Goal: Contribute content: Add original content to the website for others to see

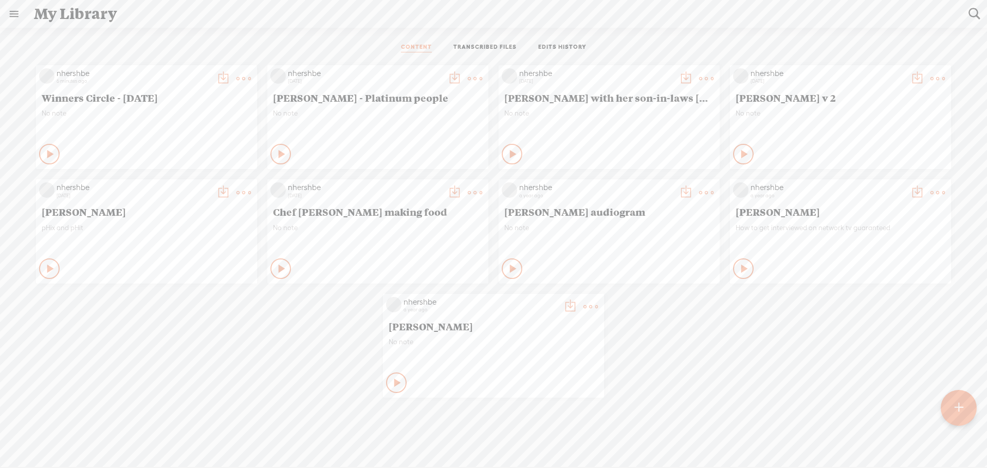
click at [236, 75] on t at bounding box center [243, 78] width 14 height 14
click at [161, 115] on link "Edit" at bounding box center [191, 113] width 103 height 24
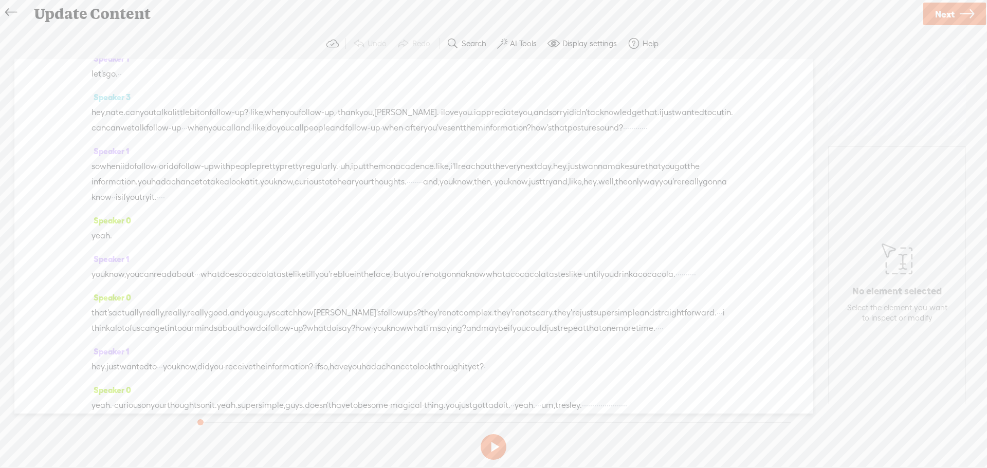
scroll to position [1490, 0]
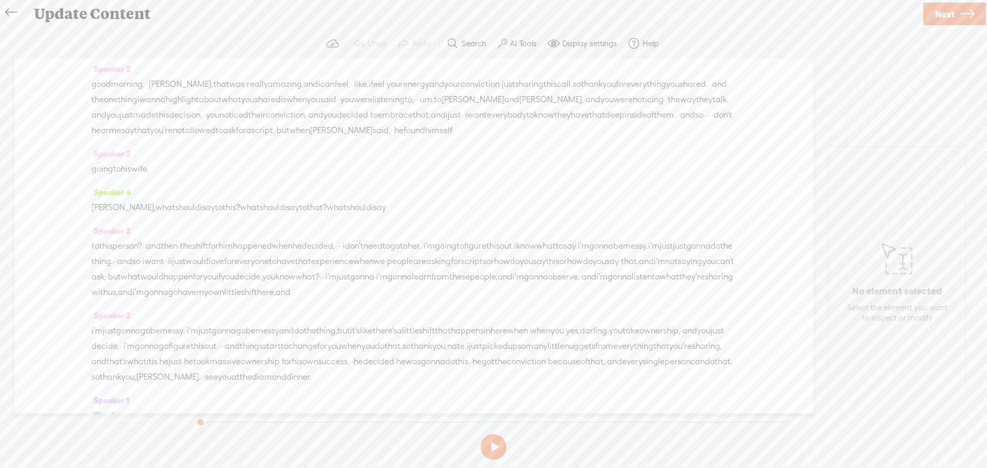
click at [5, 9] on icon at bounding box center [11, 12] width 12 height 23
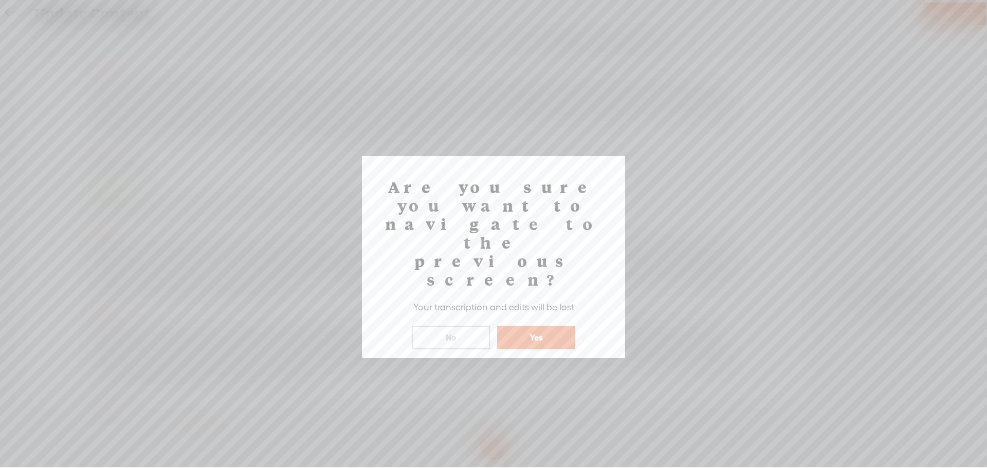
click at [530, 326] on button "Yes" at bounding box center [536, 338] width 78 height 24
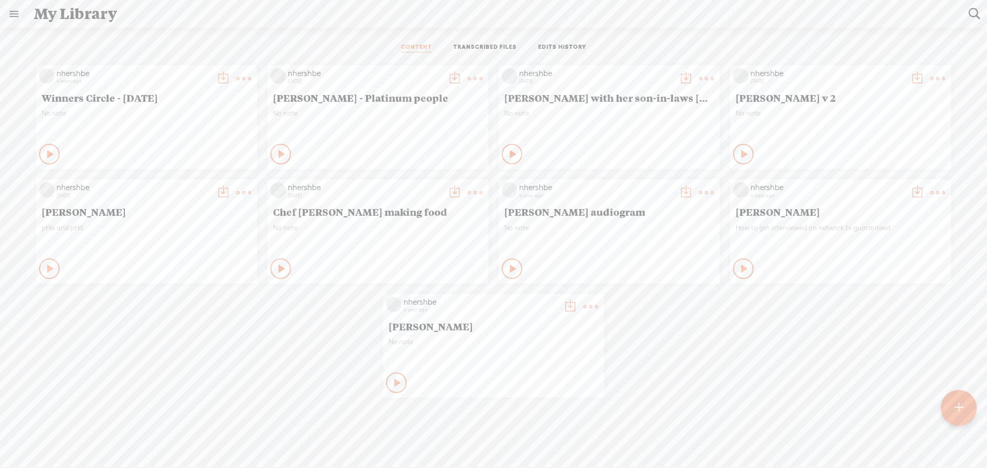
click at [239, 77] on t at bounding box center [243, 78] width 14 height 14
click at [174, 115] on link "Edit" at bounding box center [191, 113] width 103 height 24
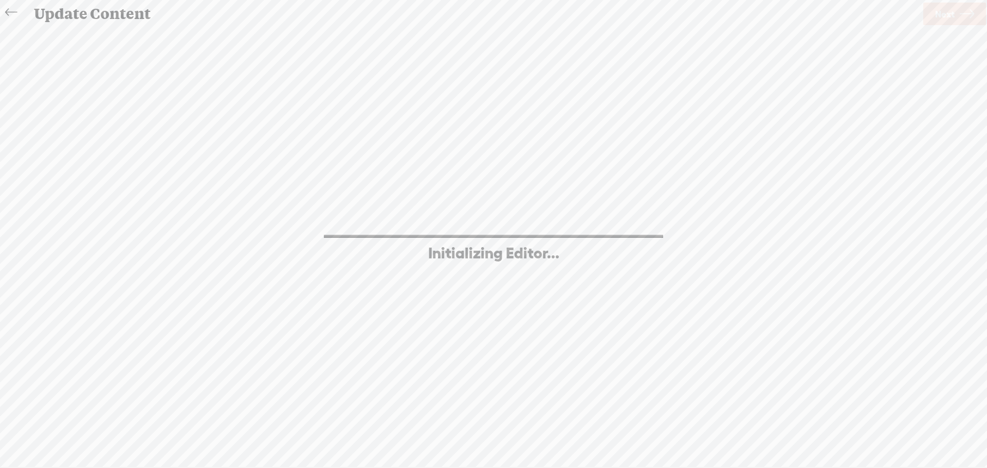
click at [14, 13] on icon at bounding box center [11, 12] width 12 height 23
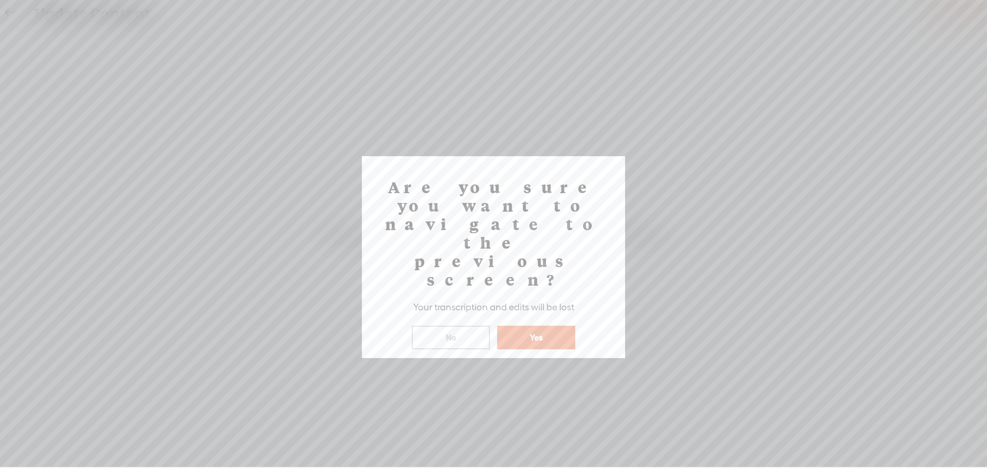
click at [542, 326] on button "Yes" at bounding box center [536, 338] width 78 height 24
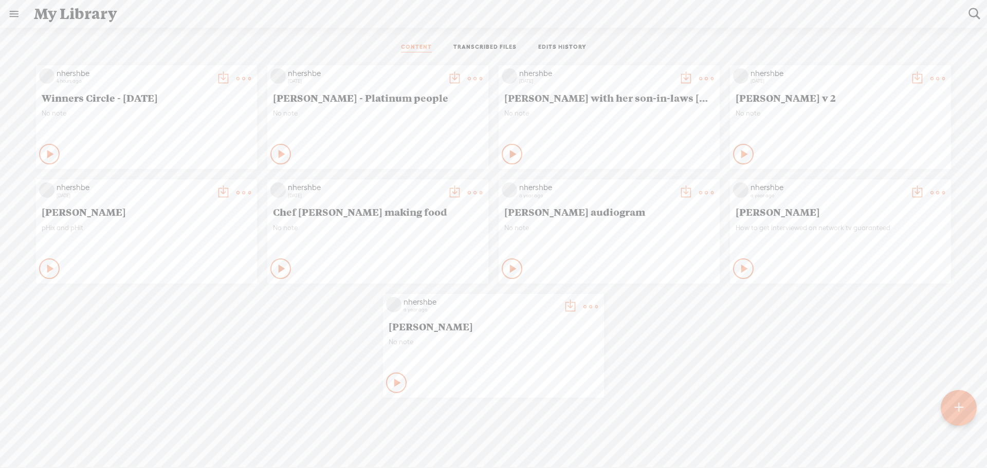
click at [237, 76] on t at bounding box center [243, 78] width 14 height 14
click at [68, 106] on div "nhershbe 4 hours ago Winners Circle - [DATE] No note Play Content" at bounding box center [146, 117] width 221 height 104
click at [84, 98] on span "Winners Circle - [DATE]" at bounding box center [147, 97] width 210 height 12
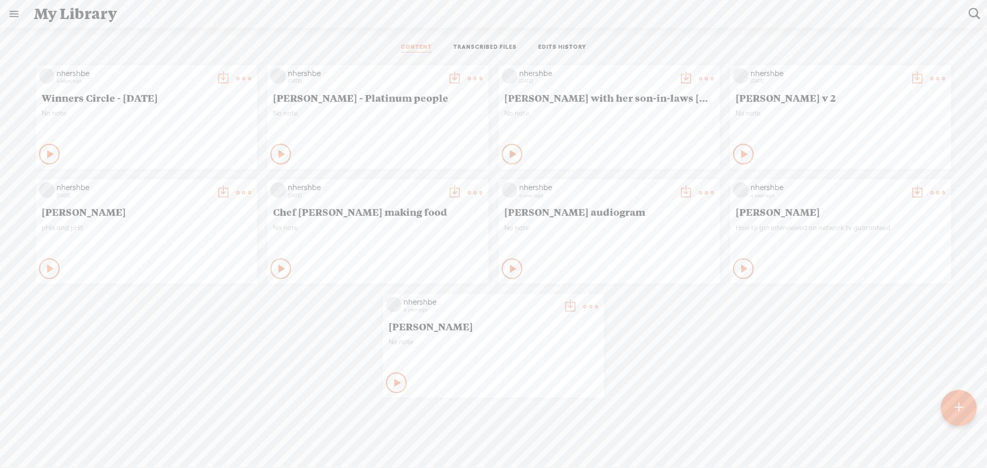
click at [84, 98] on span "Winners Circle - [DATE]" at bounding box center [147, 97] width 210 height 12
click at [103, 95] on span "Winners Circle - [DATE]" at bounding box center [147, 97] width 210 height 12
click at [103, 94] on span "Winners Circle - [DATE]" at bounding box center [147, 97] width 210 height 12
click at [236, 76] on t at bounding box center [243, 78] width 14 height 14
click at [171, 234] on link "Delete" at bounding box center [191, 231] width 103 height 24
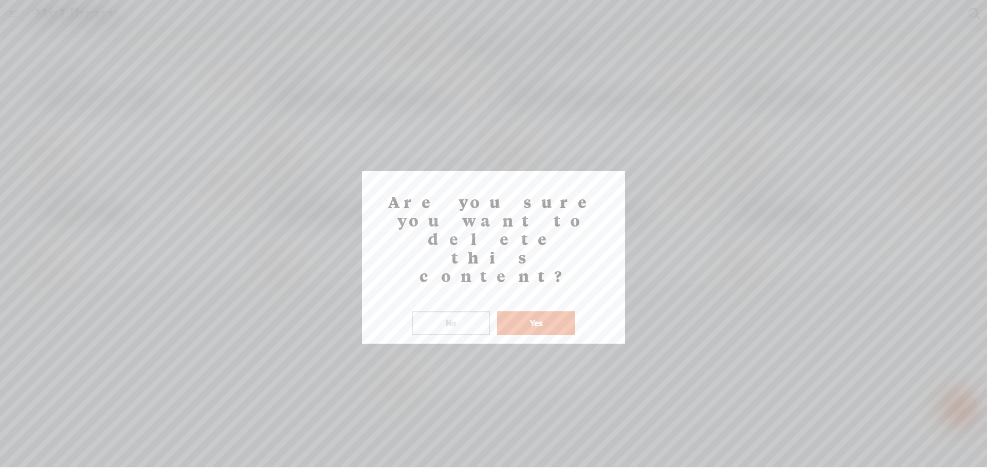
click at [523, 311] on button "Yes" at bounding box center [536, 323] width 78 height 24
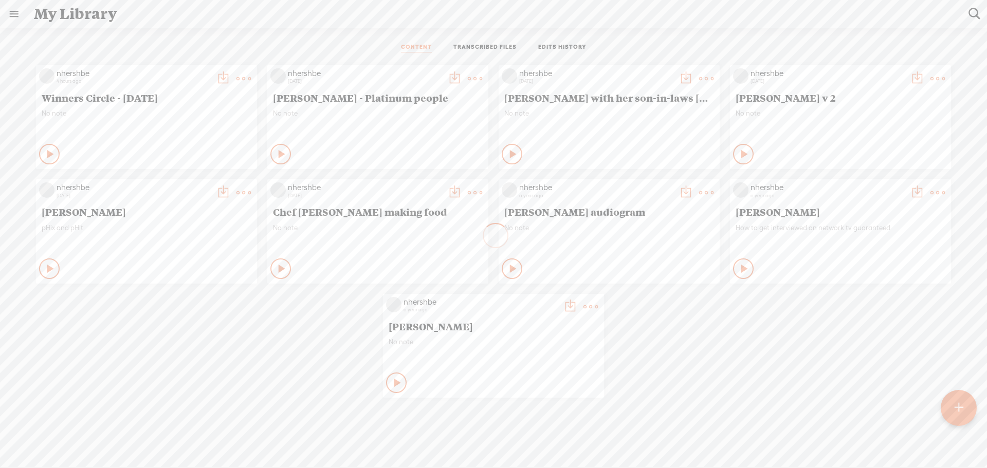
click at [523, 273] on body "Hold on tight . . . nhershbe HOME MY CONTENT MY CHANNEL MY LIBRARY MY JOURNEYS …" at bounding box center [493, 233] width 987 height 467
click at [961, 412] on t at bounding box center [958, 408] width 9 height 23
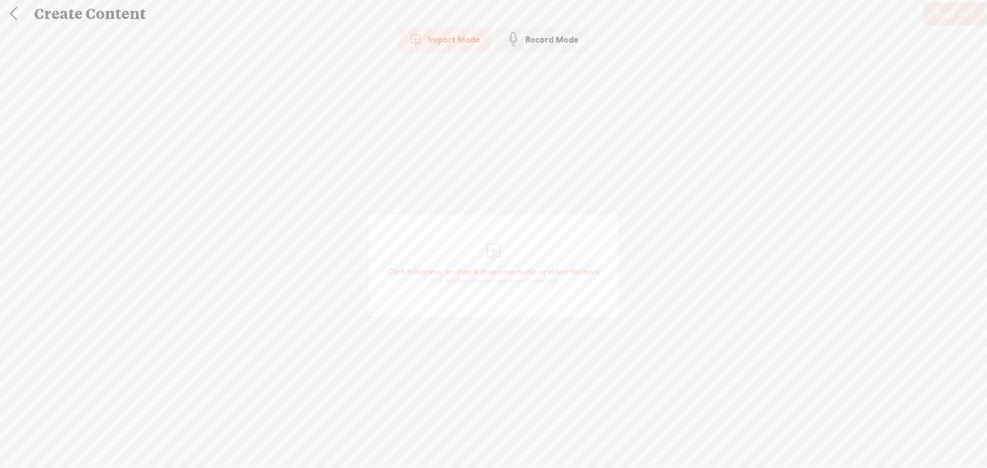
click at [493, 246] on div at bounding box center [493, 251] width 21 height 21
click at [939, 10] on span "Next" at bounding box center [945, 14] width 20 height 26
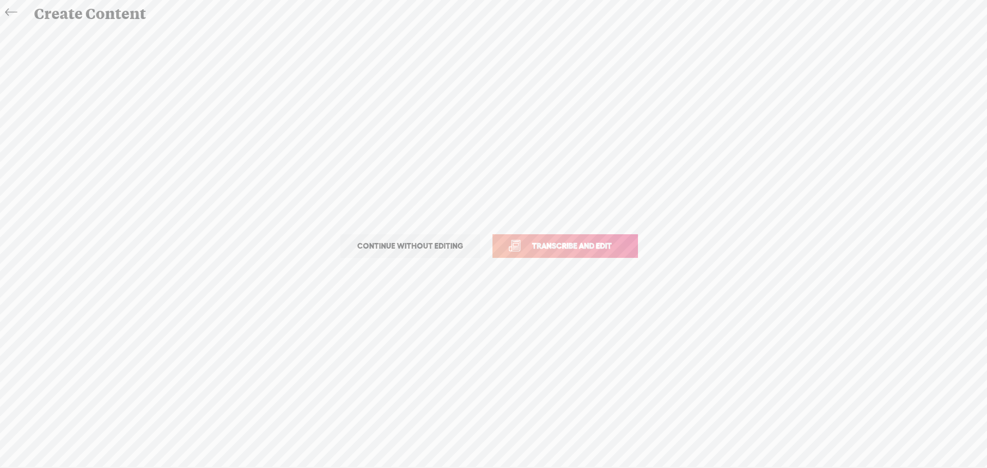
click at [558, 247] on span "Transcribe and edit" at bounding box center [571, 246] width 101 height 12
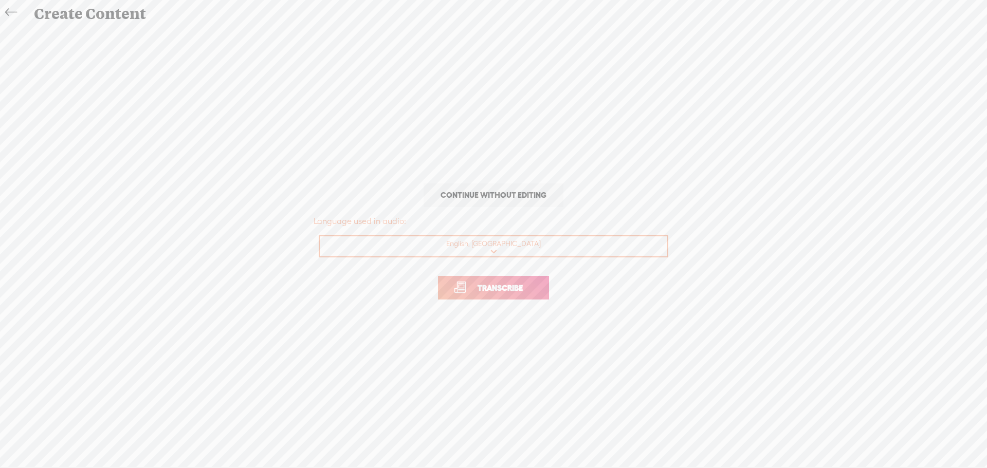
click at [513, 283] on span "Transcribe" at bounding box center [500, 288] width 67 height 12
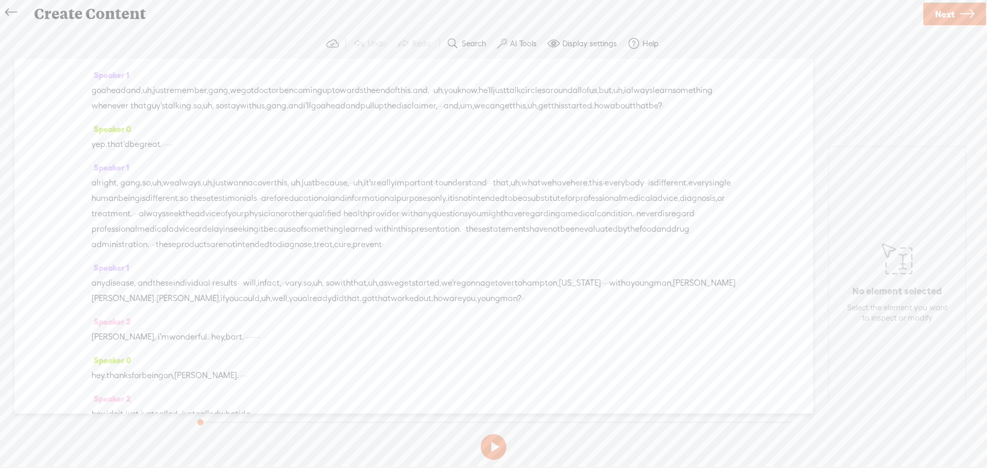
scroll to position [874, 0]
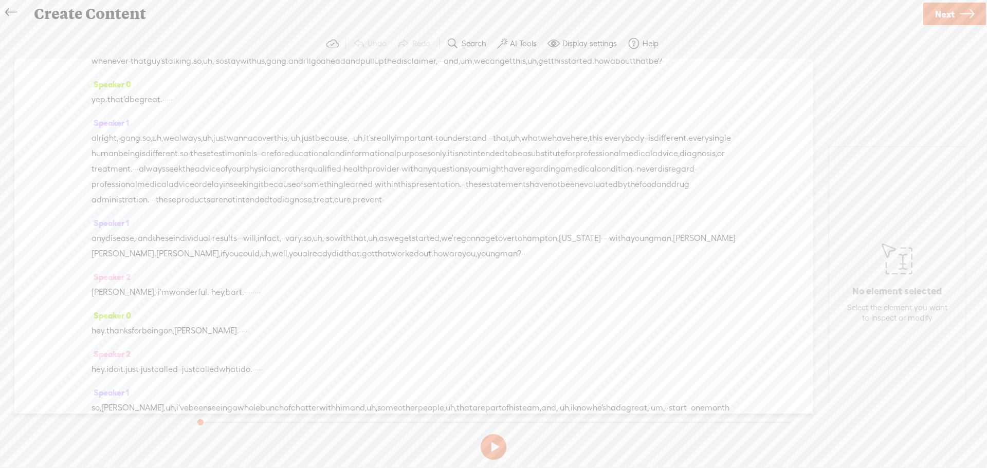
click at [952, 10] on span "Next" at bounding box center [945, 14] width 20 height 26
click at [426, 226] on input "text" at bounding box center [495, 230] width 352 height 20
type input "Winners Circle - [DATE]"
drag, startPoint x: 936, startPoint y: 13, endPoint x: 754, endPoint y: 57, distance: 187.1
click at [936, 13] on link "Finish" at bounding box center [957, 14] width 62 height 23
